Goal: Information Seeking & Learning: Learn about a topic

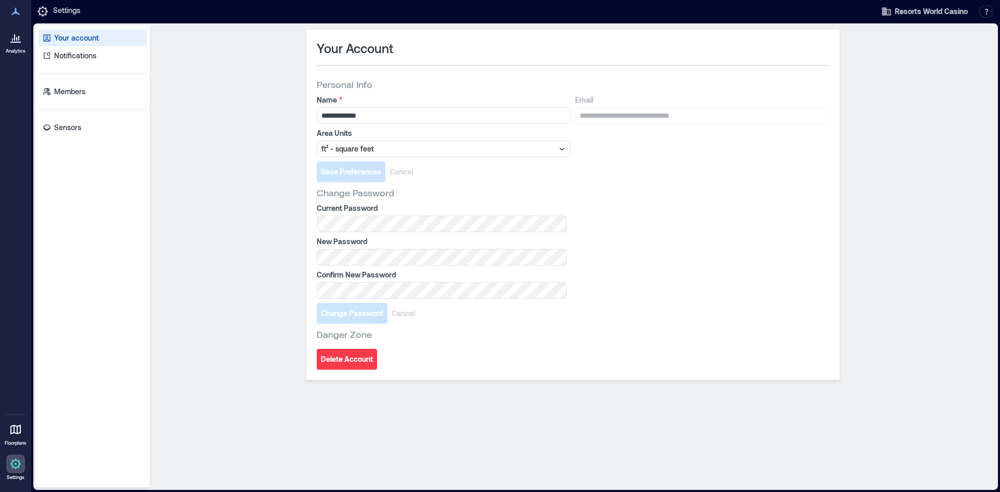
click at [18, 47] on link "Analytics" at bounding box center [16, 41] width 26 height 32
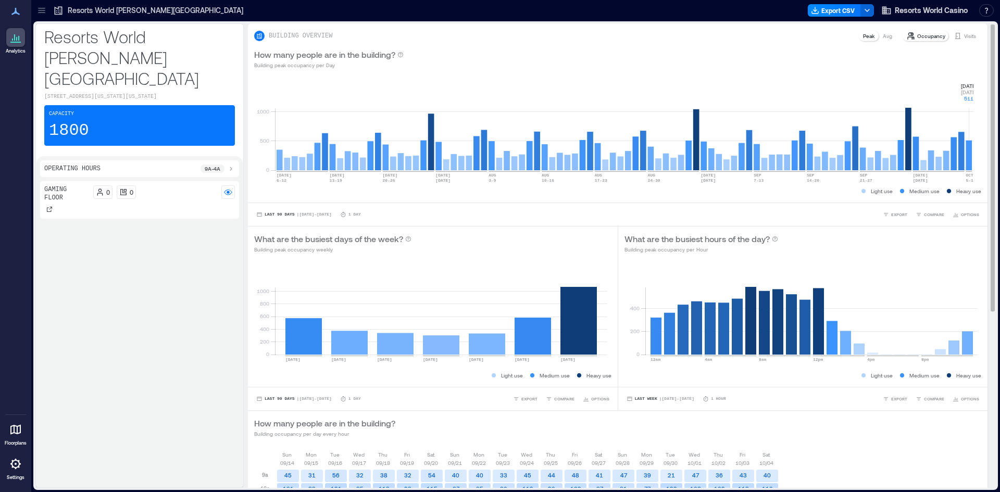
click at [971, 165] on rect at bounding box center [624, 126] width 699 height 89
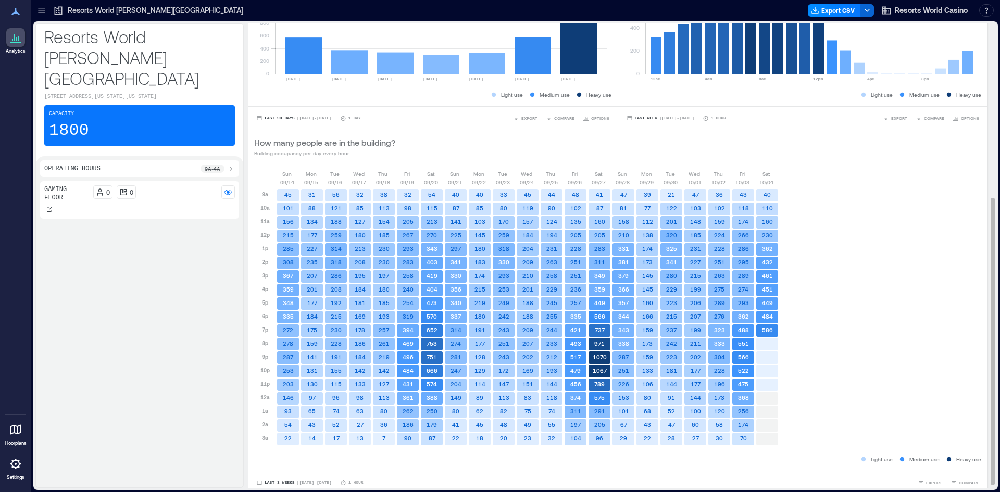
scroll to position [287, 0]
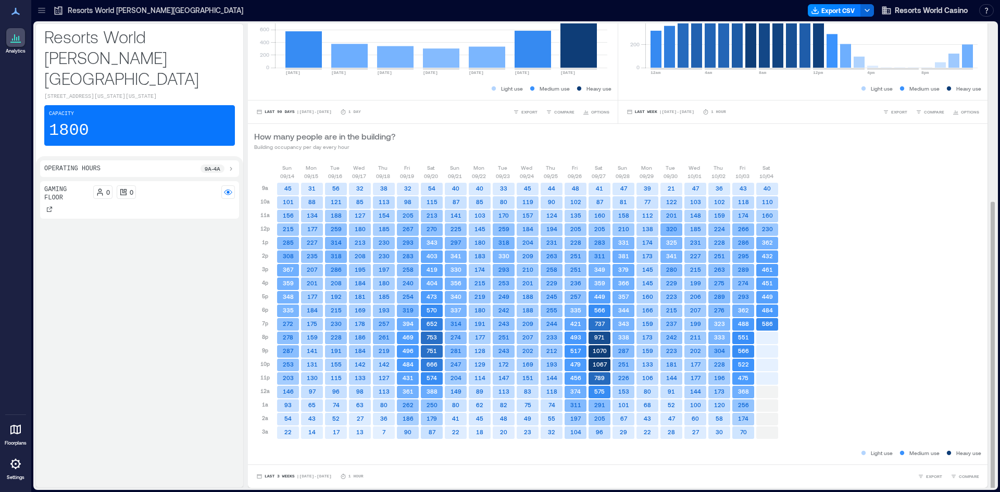
click at [769, 336] on rect at bounding box center [768, 338] width 22 height 13
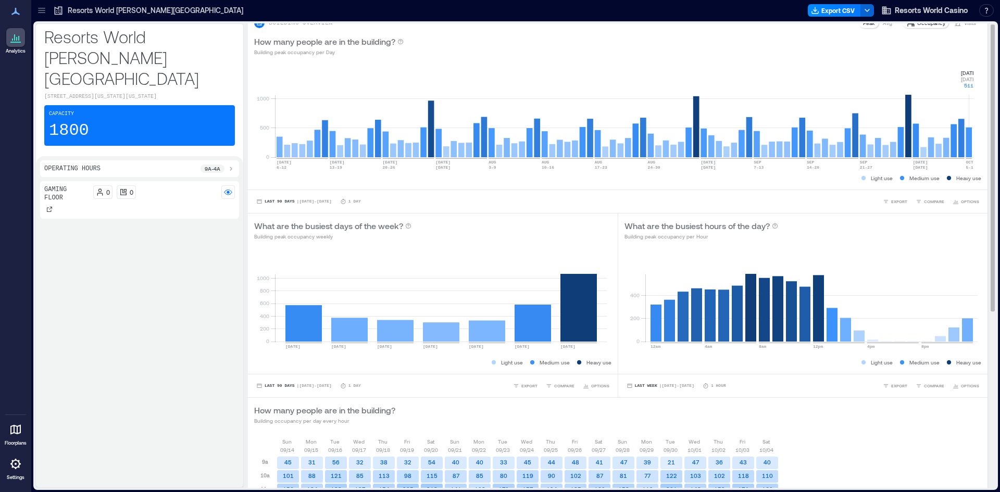
scroll to position [0, 0]
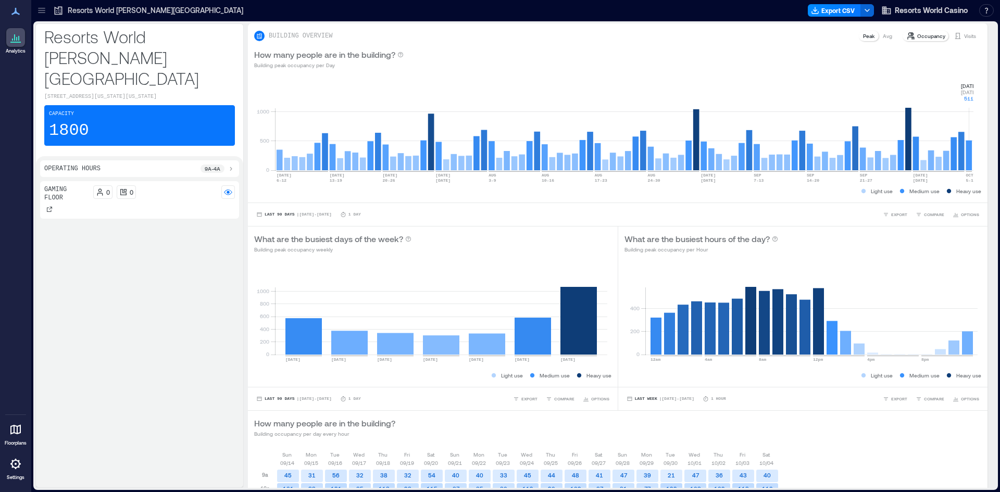
click at [67, 185] on div "Gaming Floor" at bounding box center [66, 199] width 45 height 29
click at [64, 185] on p "Gaming Floor" at bounding box center [66, 193] width 45 height 17
click at [228, 191] on circle at bounding box center [228, 192] width 3 height 3
click at [215, 185] on div "0 0" at bounding box center [164, 196] width 142 height 22
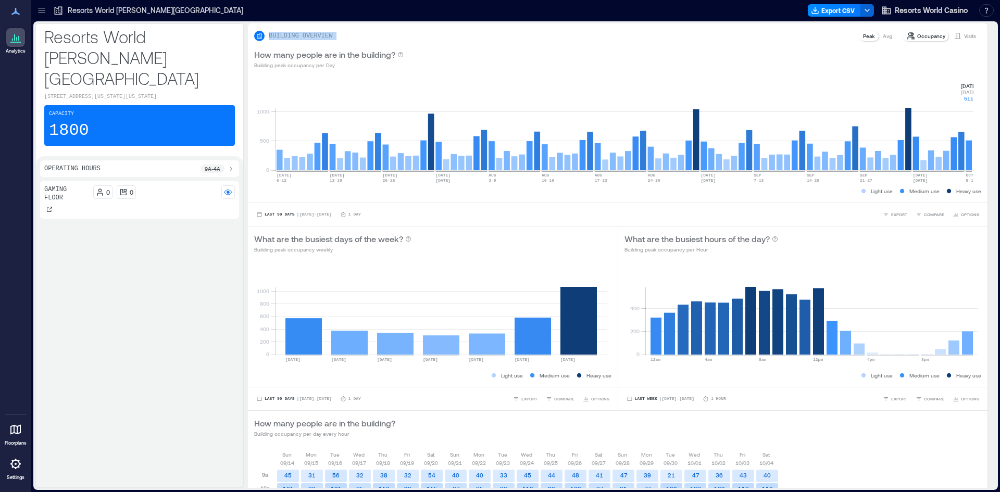
click at [215, 185] on div "0 0" at bounding box center [164, 196] width 142 height 22
click at [308, 40] on p "BUILDING OVERVIEW" at bounding box center [301, 36] width 64 height 8
click at [921, 39] on p "Occupancy" at bounding box center [932, 36] width 28 height 8
click at [964, 34] on p "Visits" at bounding box center [970, 36] width 12 height 8
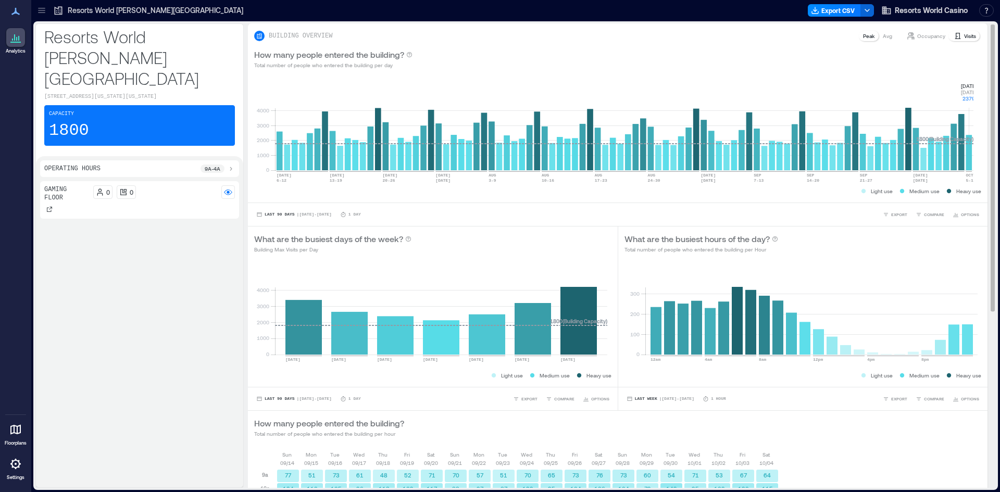
click at [928, 40] on p "Occupancy" at bounding box center [932, 36] width 28 height 8
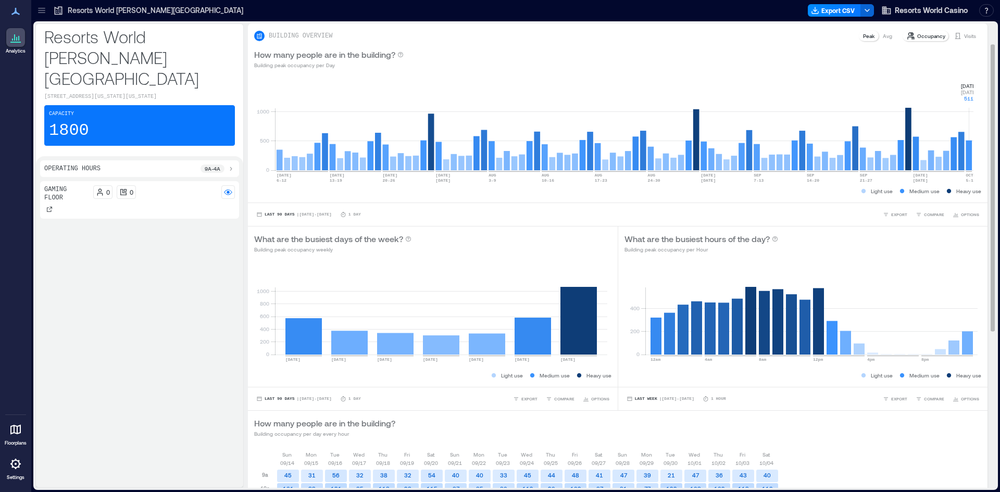
scroll to position [287, 0]
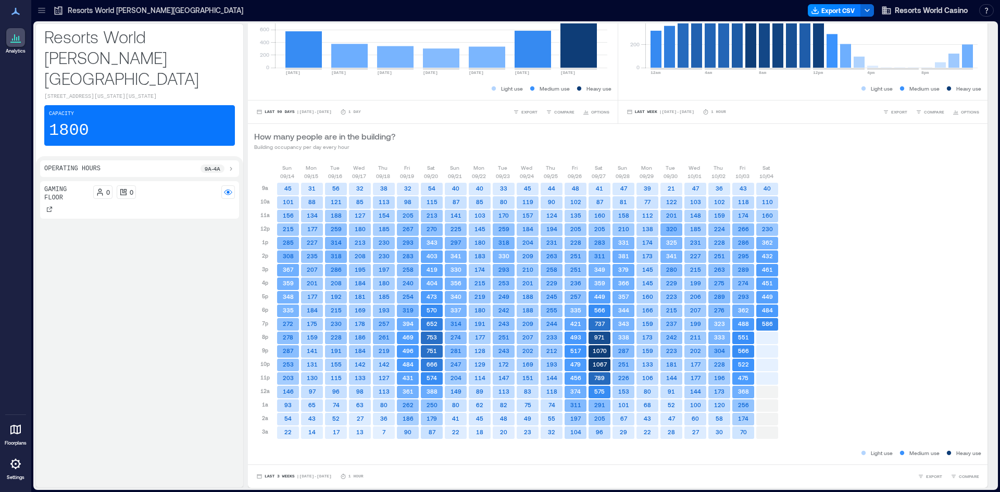
click at [22, 34] on div at bounding box center [15, 37] width 19 height 19
click at [79, 120] on p "1800" at bounding box center [69, 130] width 40 height 21
click at [90, 165] on p "Operating Hours" at bounding box center [72, 169] width 56 height 8
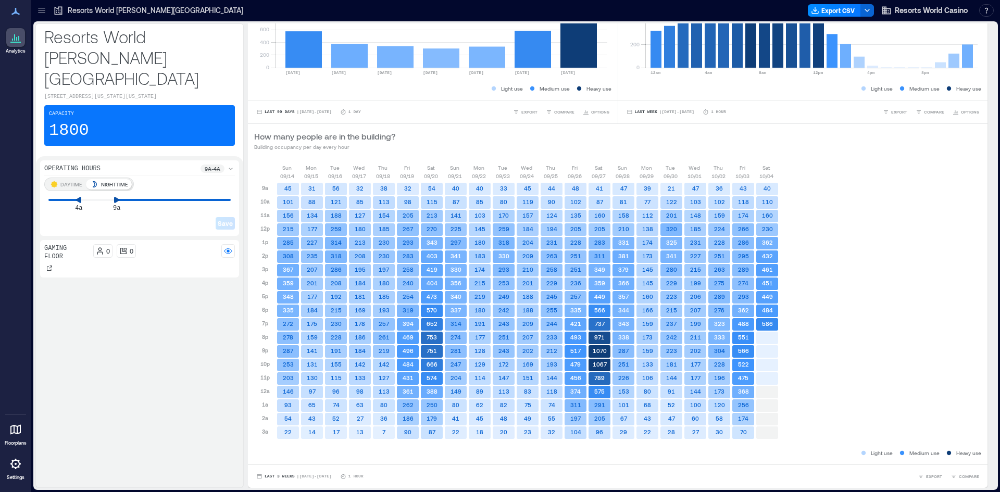
click at [90, 165] on p "Operating Hours" at bounding box center [72, 169] width 56 height 8
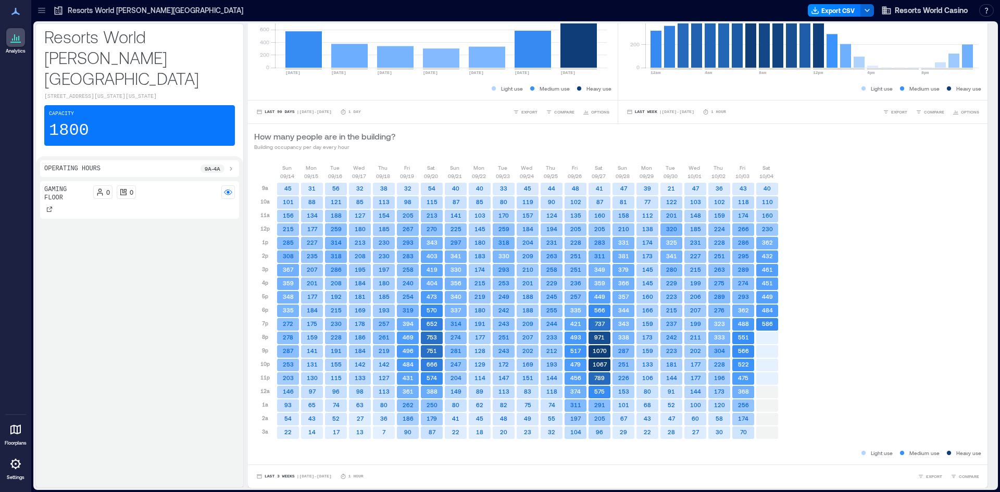
click at [59, 185] on div "Gaming Floor" at bounding box center [66, 199] width 45 height 29
click at [226, 188] on rect at bounding box center [228, 192] width 8 height 8
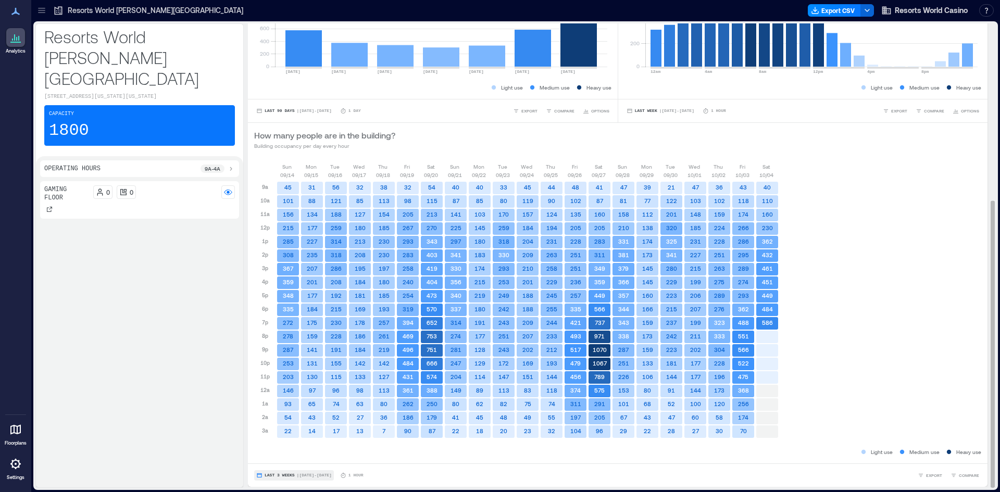
click at [315, 478] on button "Last 3 Weeks | [DATE] - [DATE]" at bounding box center [294, 476] width 80 height 10
click at [349, 478] on p "1 Hour" at bounding box center [356, 476] width 15 height 6
click at [959, 476] on span "COMPARE" at bounding box center [969, 476] width 20 height 6
click at [855, 453] on p "Gaming Floor" at bounding box center [856, 456] width 39 height 8
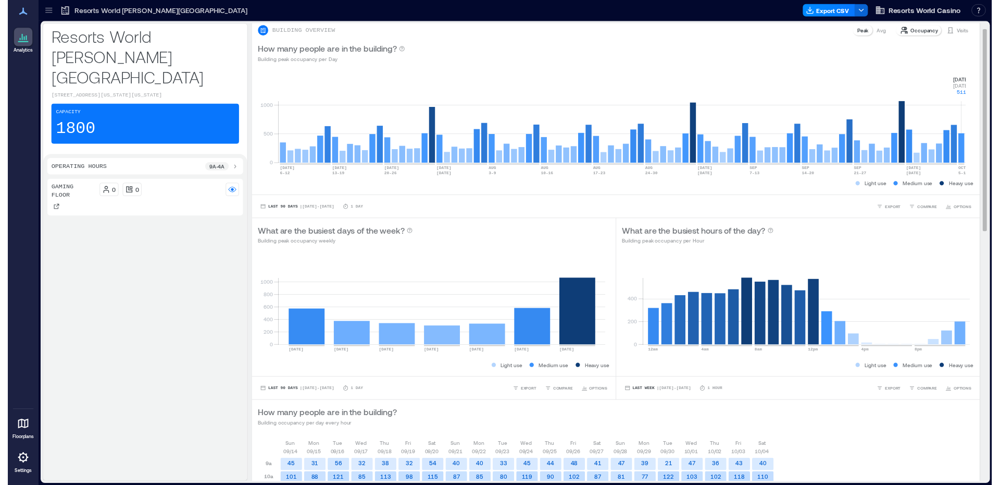
scroll to position [0, 0]
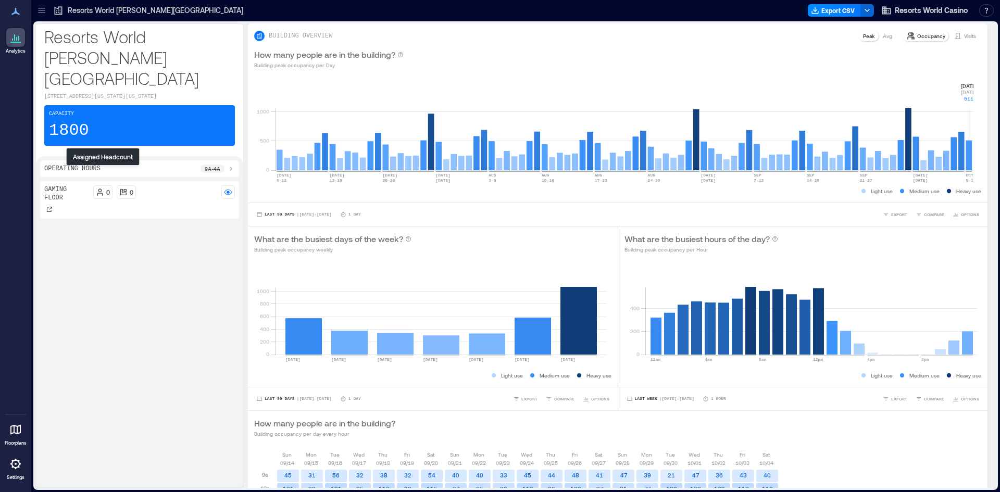
click at [104, 188] on div "0" at bounding box center [103, 192] width 14 height 8
click at [107, 105] on div "Capacity 1800" at bounding box center [139, 125] width 191 height 41
click at [54, 120] on p "1800" at bounding box center [69, 130] width 40 height 21
click at [919, 14] on span "Resorts World Casino" at bounding box center [931, 10] width 73 height 10
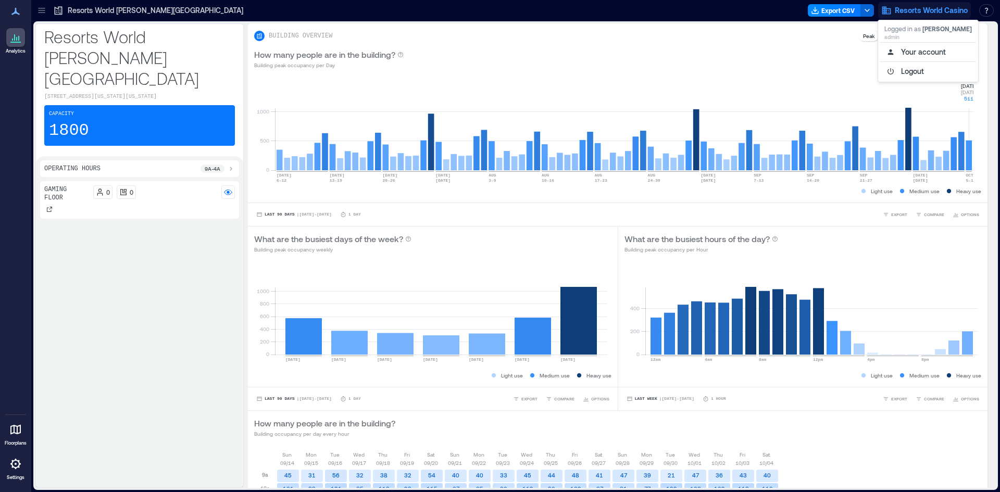
click at [919, 14] on span "Resorts World Casino" at bounding box center [931, 10] width 73 height 10
click at [111, 10] on p "Resorts World [PERSON_NAME][GEOGRAPHIC_DATA]" at bounding box center [156, 10] width 176 height 10
click at [45, 8] on icon at bounding box center [41, 8] width 7 height 1
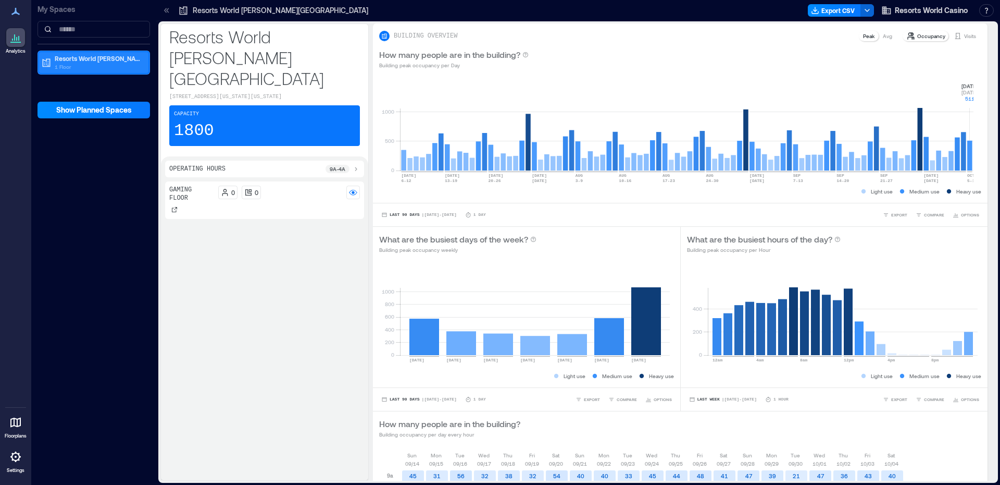
click at [69, 69] on p "1 Floor" at bounding box center [99, 67] width 88 height 8
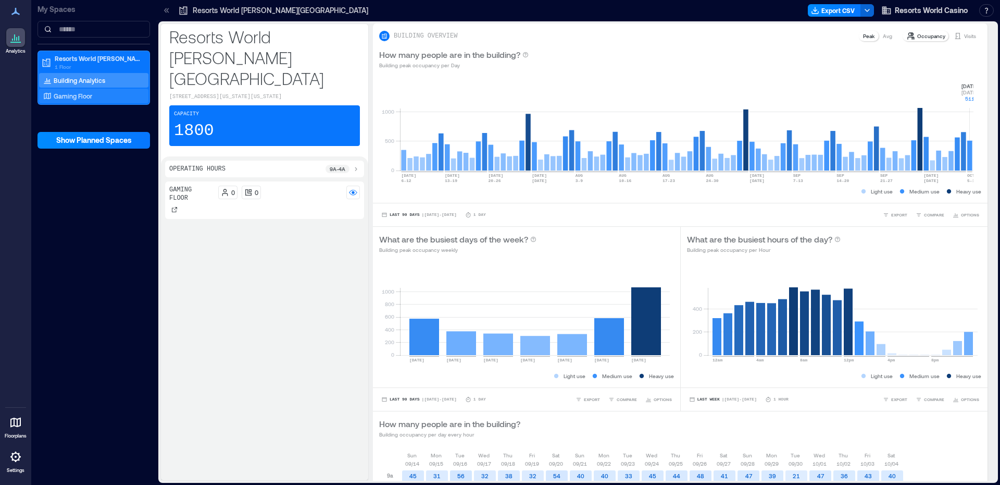
click at [74, 98] on p "Gaming Floor" at bounding box center [73, 96] width 39 height 8
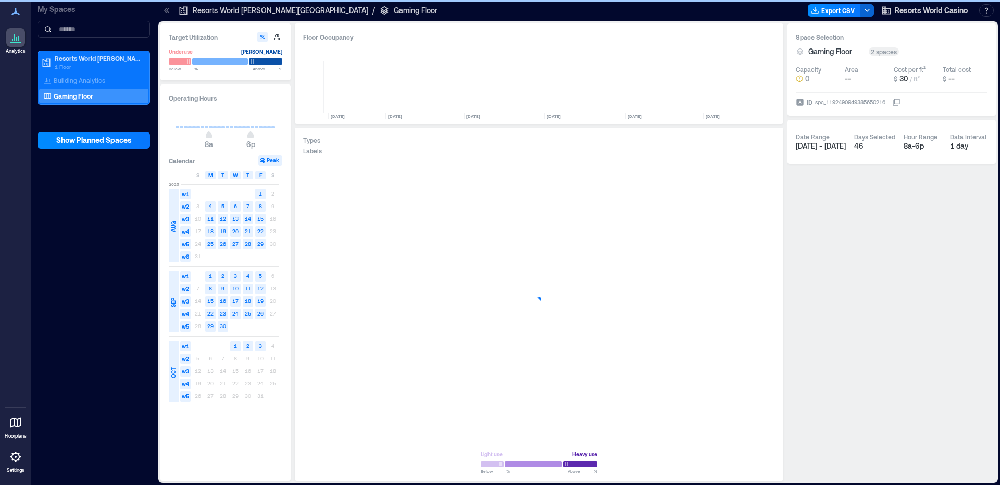
scroll to position [0, 1848]
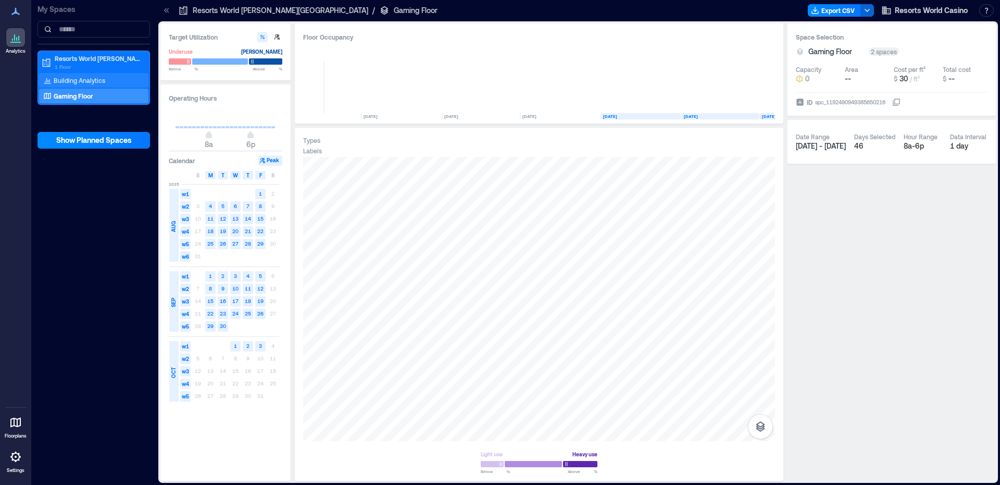
click at [68, 81] on p "Building Analytics" at bounding box center [80, 80] width 52 height 8
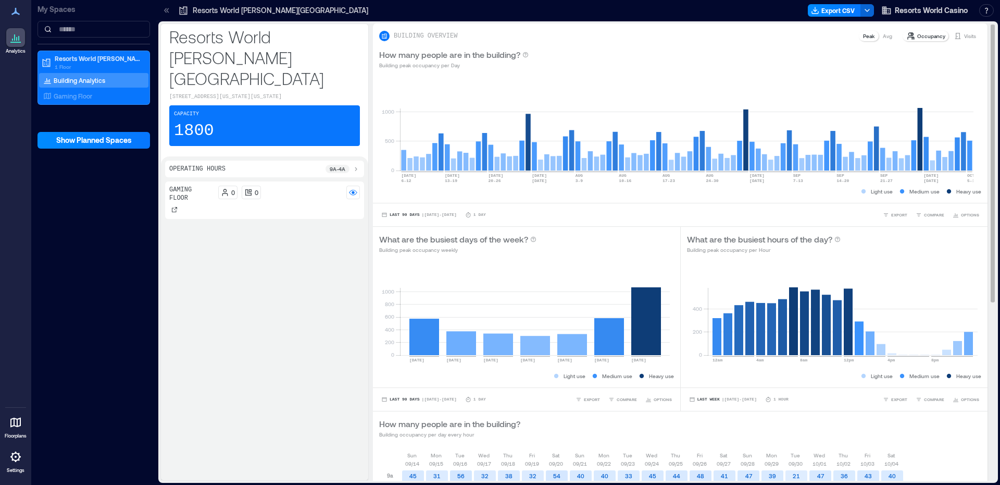
click at [883, 35] on p "Avg" at bounding box center [887, 36] width 9 height 8
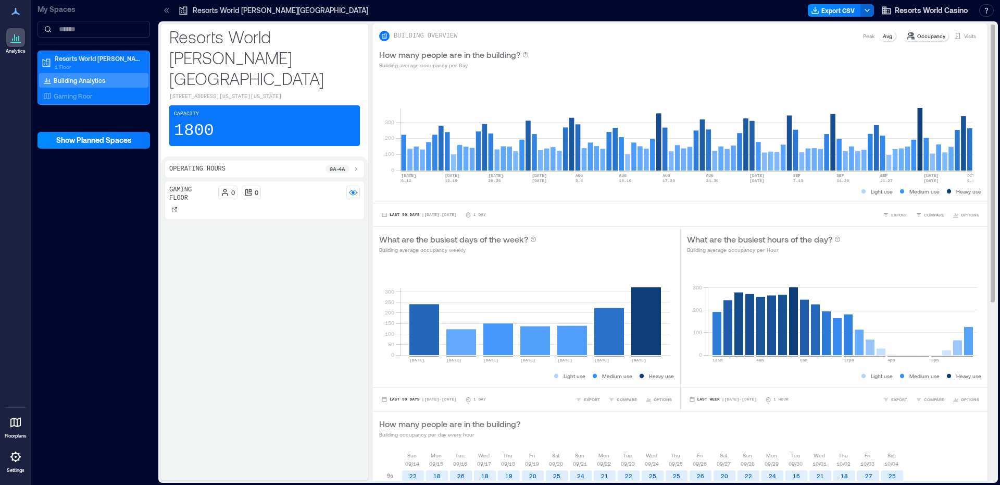
click at [863, 38] on p "Peak" at bounding box center [868, 36] width 11 height 8
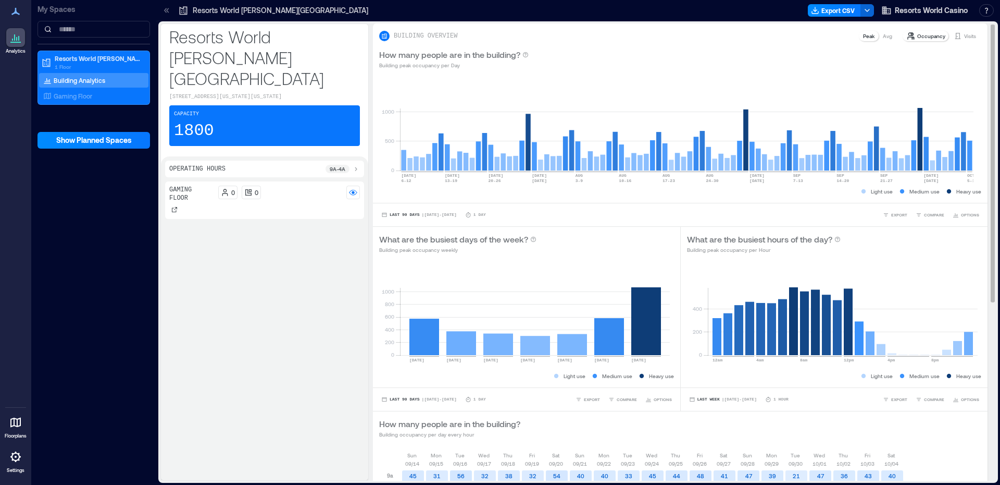
click at [883, 36] on p "Avg" at bounding box center [887, 36] width 9 height 8
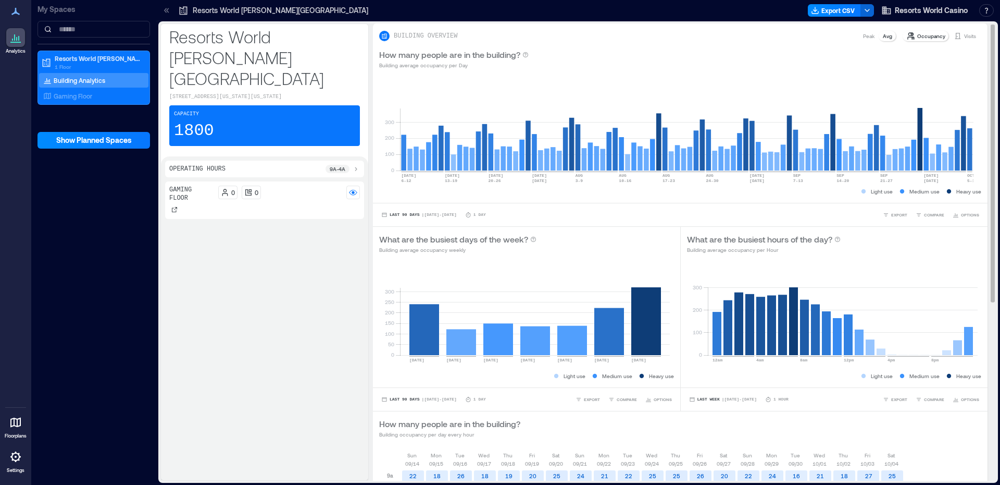
click at [867, 40] on p "Peak" at bounding box center [868, 36] width 11 height 8
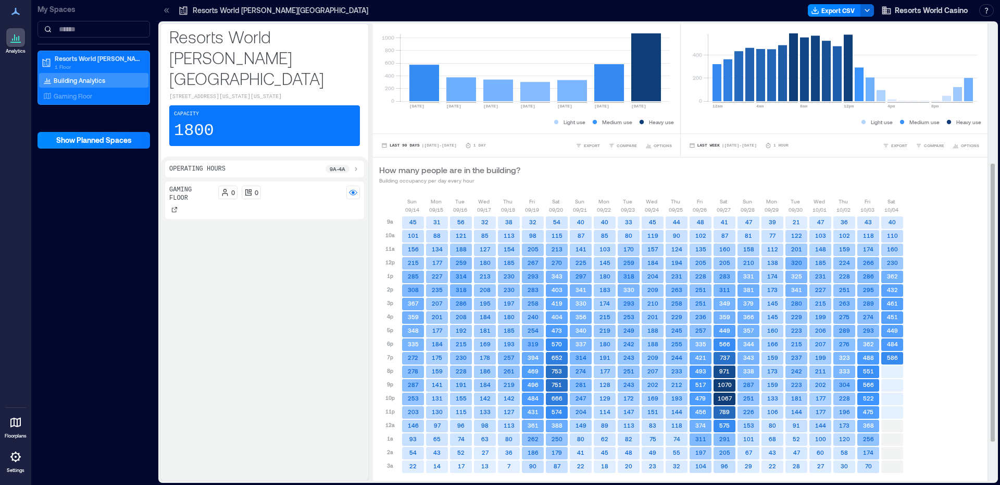
scroll to position [261, 0]
